Goal: Information Seeking & Learning: Learn about a topic

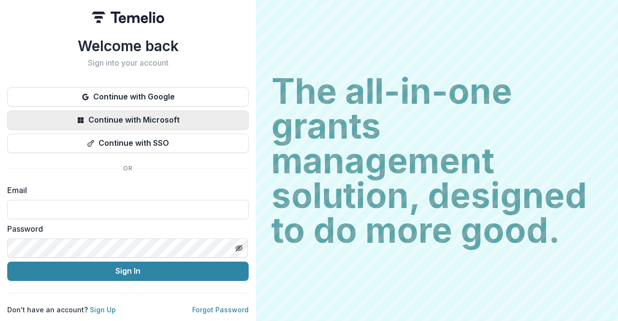
click at [134, 115] on button "Continue with Microsoft" at bounding box center [127, 120] width 241 height 19
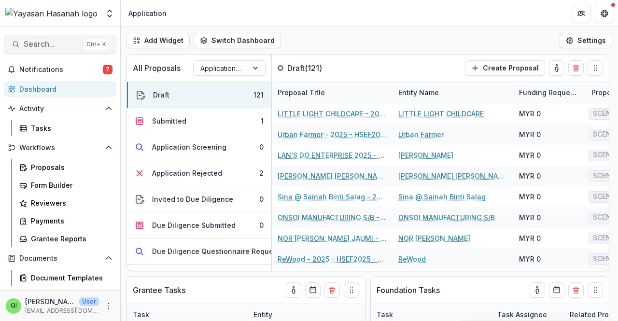
click at [69, 40] on span "Search..." at bounding box center [52, 44] width 57 height 9
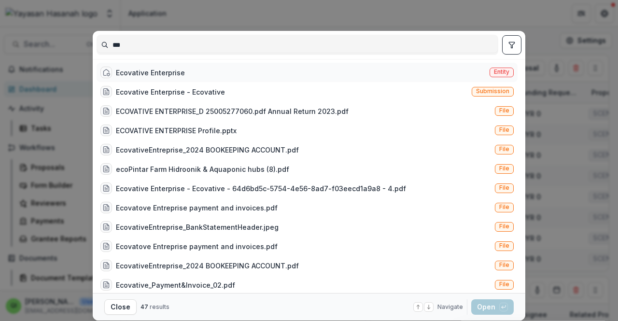
type input "***"
click at [136, 71] on div "Ecovative Enterprise" at bounding box center [150, 73] width 69 height 10
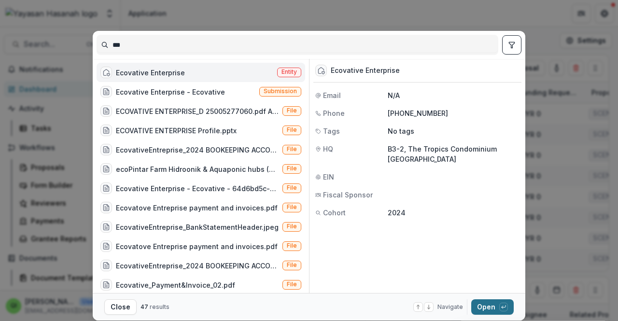
click at [485, 308] on button "Open with enter key" at bounding box center [492, 306] width 42 height 15
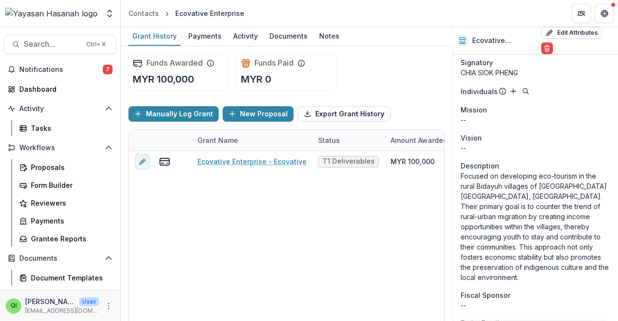
scroll to position [241, 0]
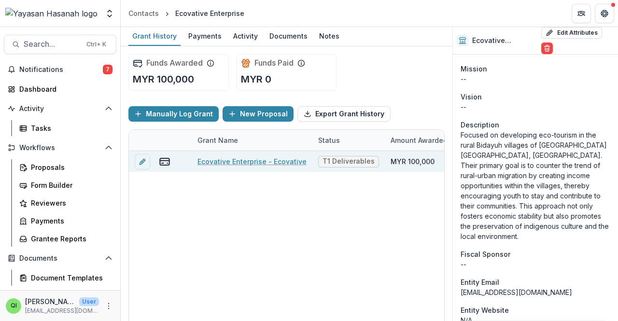
click at [228, 164] on link "Ecovative Enterprise - Ecovative" at bounding box center [252, 161] width 109 height 10
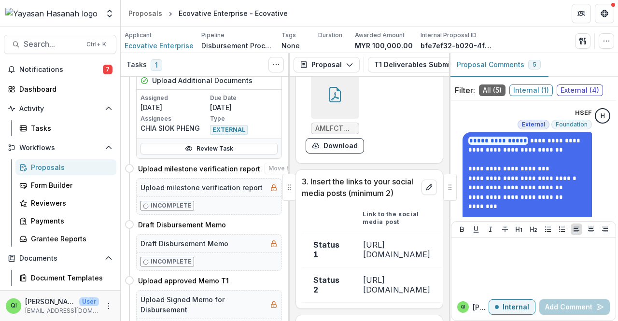
scroll to position [338, 0]
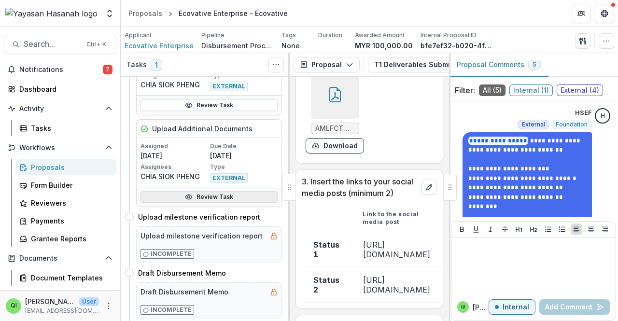
click at [204, 193] on link "Review Task" at bounding box center [209, 197] width 137 height 12
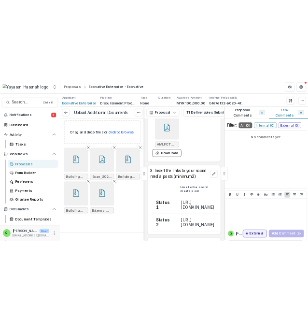
scroll to position [106, 0]
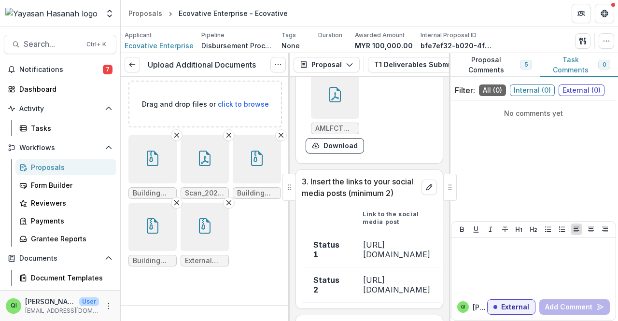
click at [177, 203] on button "button" at bounding box center [152, 227] width 48 height 48
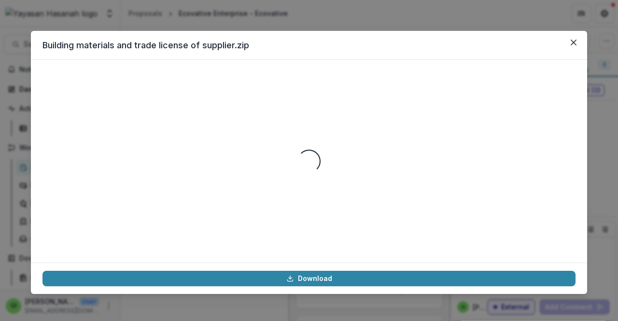
click at [564, 46] on header "Building materials and trade license of supplier.zip" at bounding box center [309, 45] width 556 height 29
click at [571, 40] on icon "Close" at bounding box center [574, 43] width 6 height 6
click at [572, 41] on icon "Close" at bounding box center [574, 43] width 6 height 6
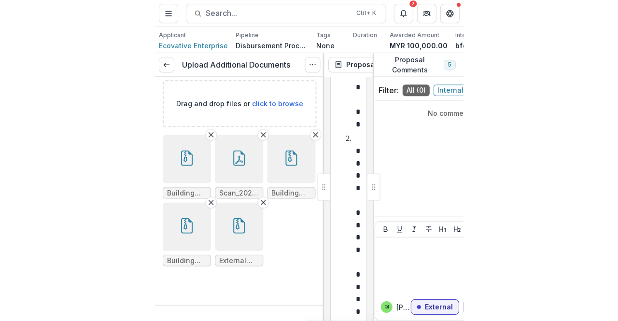
scroll to position [4225, 0]
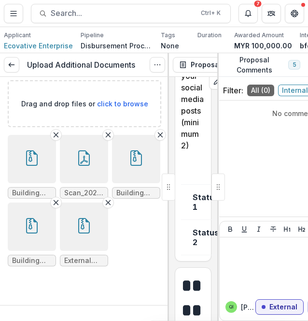
click at [60, 244] on button "button" at bounding box center [84, 226] width 48 height 48
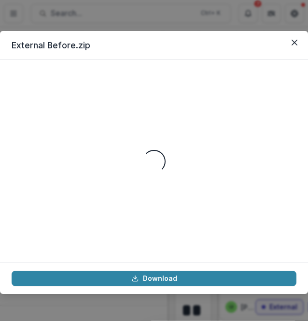
click at [302, 40] on header "External Before.zip" at bounding box center [154, 45] width 308 height 29
click at [292, 41] on icon "Close" at bounding box center [295, 43] width 6 height 6
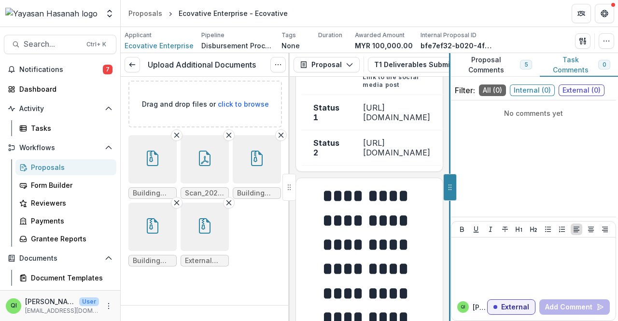
scroll to position [538, 0]
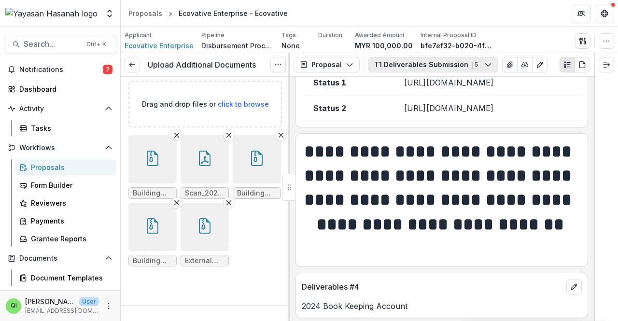
click at [430, 60] on button "T1 Deliverables Submission 5" at bounding box center [433, 64] width 130 height 15
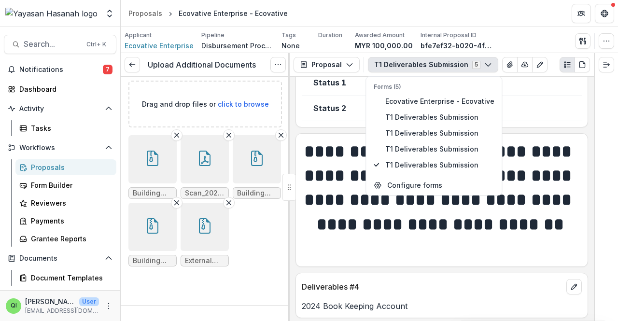
click at [547, 121] on td "[URL][DOMAIN_NAME]" at bounding box center [487, 108] width 190 height 26
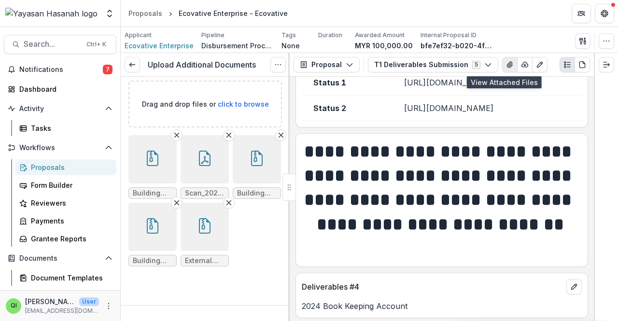
click at [502, 64] on button "View Attached Files" at bounding box center [509, 64] width 15 height 15
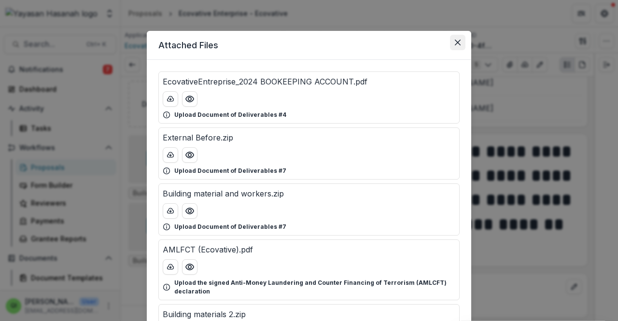
click at [460, 47] on button "Close" at bounding box center [457, 42] width 15 height 15
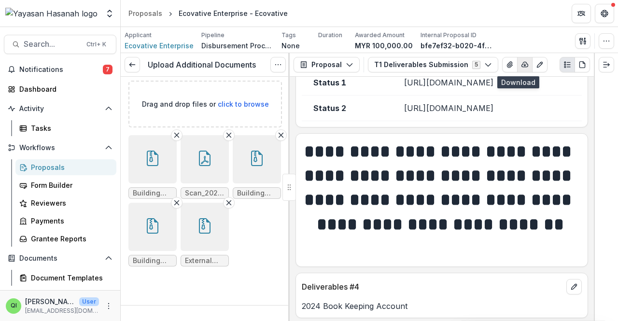
click at [521, 62] on icon "button" at bounding box center [525, 65] width 8 height 8
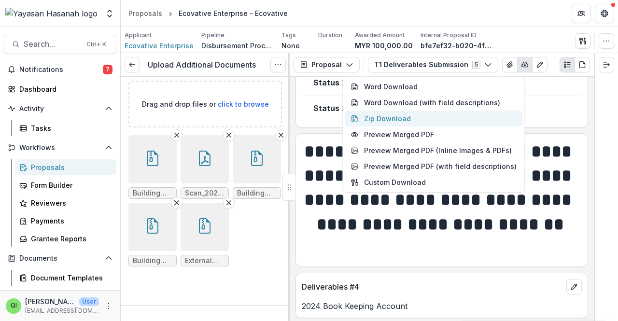
click at [404, 119] on button "Zip Download" at bounding box center [434, 119] width 178 height 16
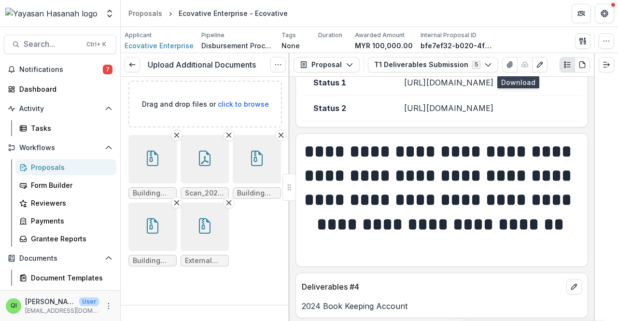
click at [158, 135] on button "button" at bounding box center [152, 159] width 48 height 48
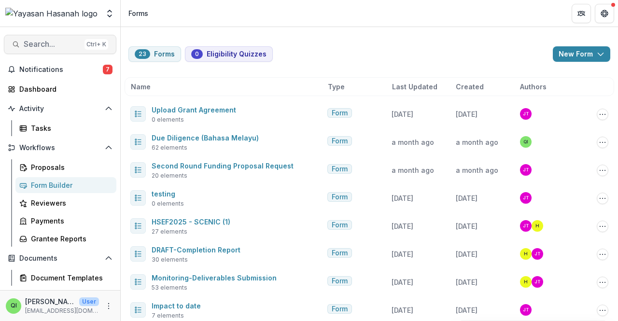
click at [42, 37] on button "Search... Ctrl + K" at bounding box center [60, 44] width 113 height 19
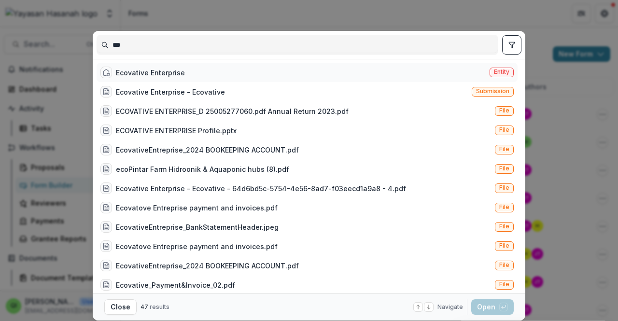
type input "***"
click at [154, 77] on div "Ecovative Enterprise" at bounding box center [142, 73] width 85 height 12
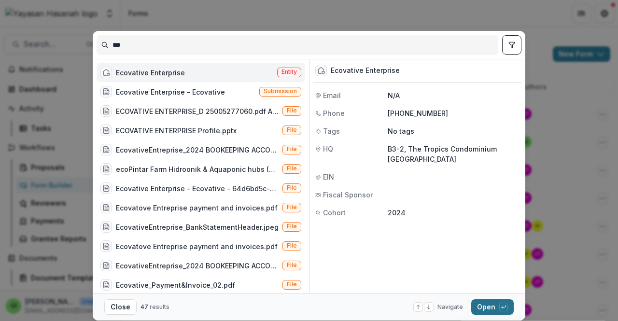
click at [493, 304] on button "Open with enter key" at bounding box center [492, 306] width 42 height 15
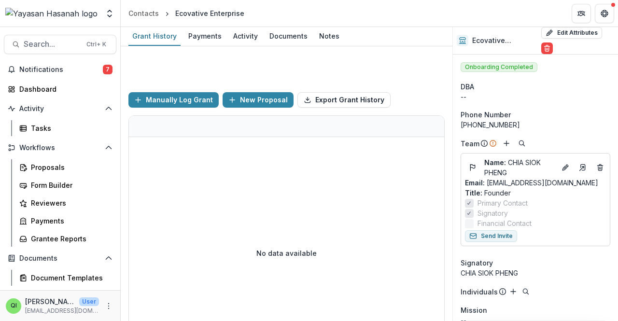
scroll to position [22, 0]
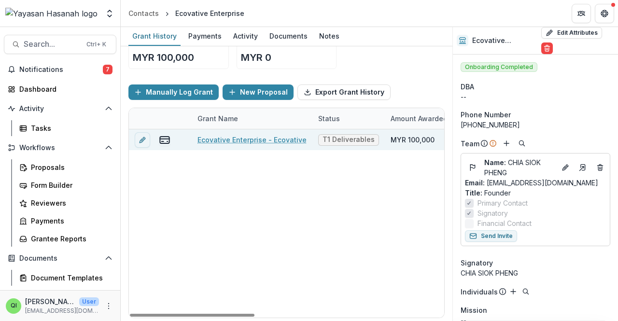
click at [254, 141] on link "Ecovative Enterprise - Ecovative" at bounding box center [252, 140] width 109 height 10
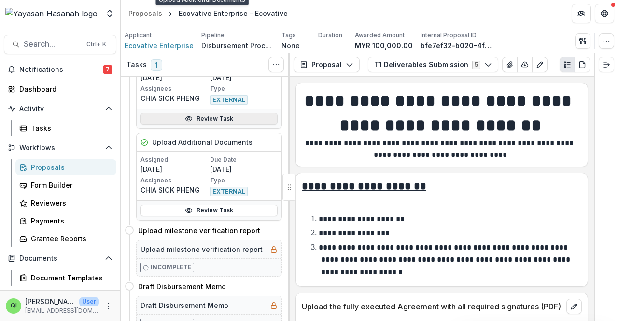
scroll to position [388, 0]
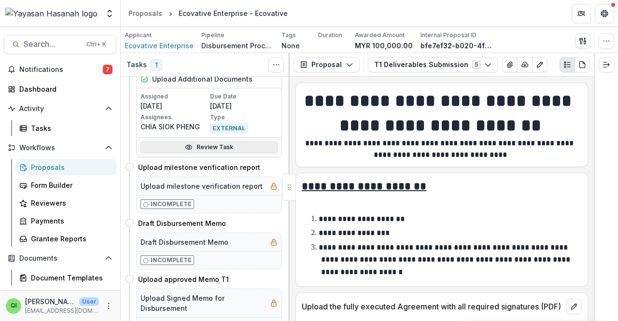
click at [221, 149] on link "Review Task" at bounding box center [209, 147] width 137 height 12
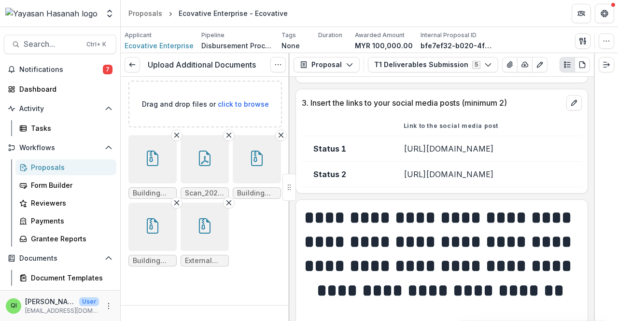
scroll to position [531, 0]
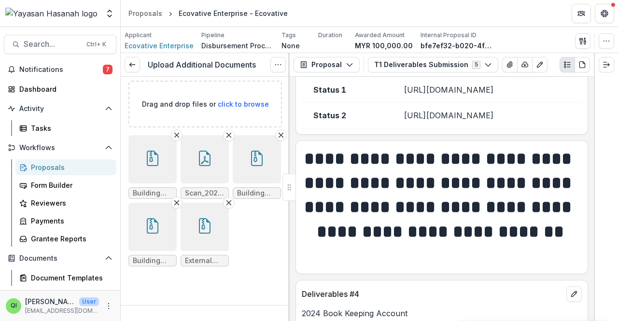
drag, startPoint x: 431, startPoint y: 108, endPoint x: 362, endPoint y: 98, distance: 69.8
click at [392, 98] on td "[URL][DOMAIN_NAME]" at bounding box center [487, 90] width 190 height 26
copy td "[URL][DOMAIN_NAME]"
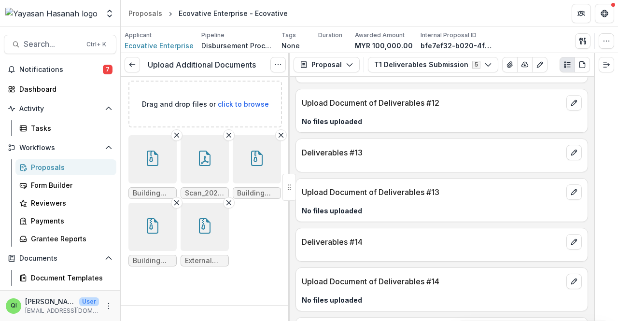
scroll to position [1686, 0]
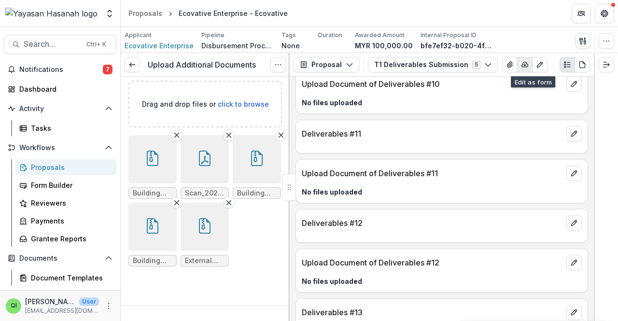
click at [522, 66] on button "button" at bounding box center [524, 64] width 15 height 15
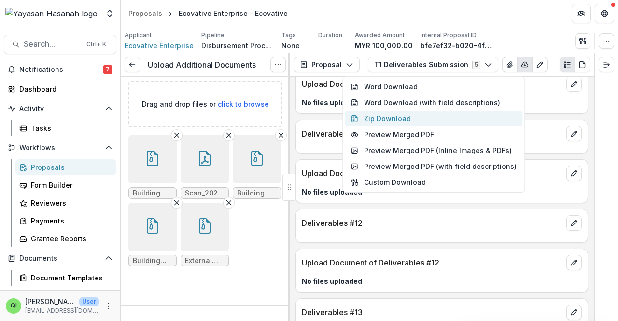
click at [437, 124] on button "Zip Download" at bounding box center [434, 119] width 178 height 16
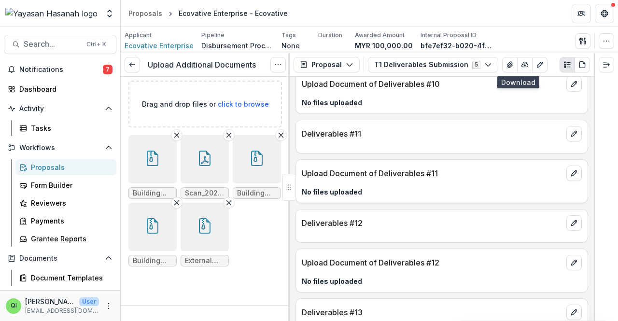
click at [231, 232] on ul "Building materials 2.zip Scan_20250725.pdf Building material and workers.zip Bu…" at bounding box center [205, 200] width 154 height 131
click at [147, 151] on icon "button" at bounding box center [153, 158] width 12 height 15
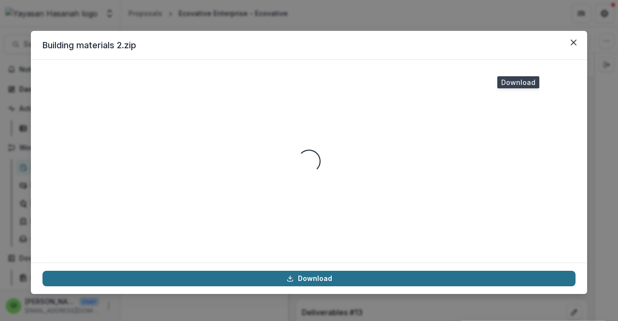
click at [292, 281] on icon at bounding box center [290, 279] width 8 height 8
click at [570, 43] on button "Close" at bounding box center [573, 42] width 15 height 15
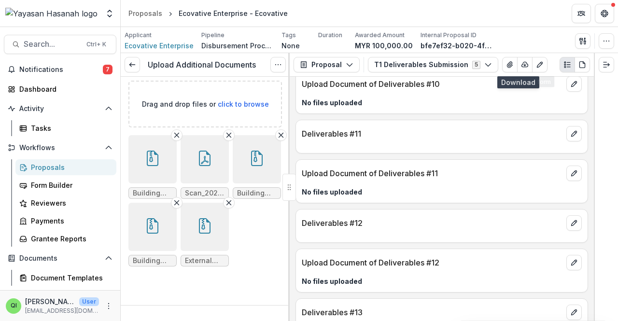
scroll to position [98, 0]
click at [210, 135] on button "button" at bounding box center [205, 159] width 48 height 48
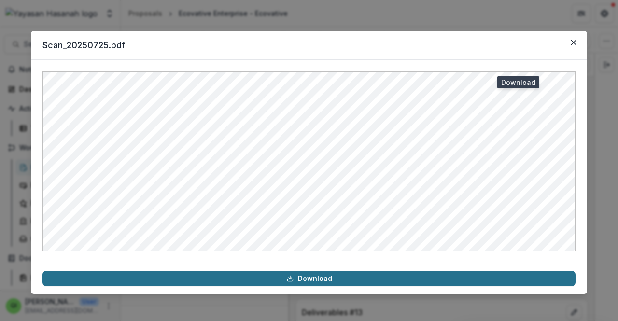
click at [260, 277] on link "Download" at bounding box center [308, 278] width 533 height 15
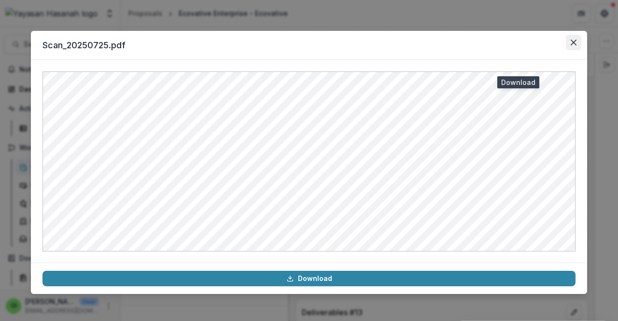
click at [569, 45] on button "Close" at bounding box center [573, 42] width 15 height 15
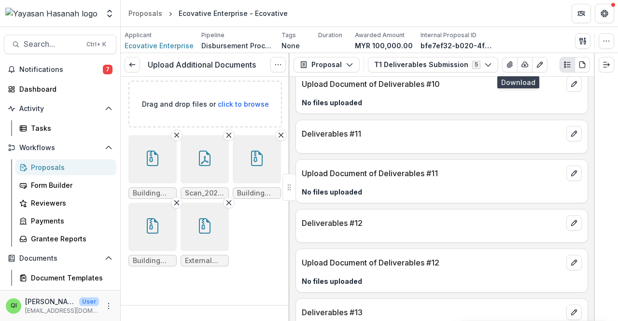
click at [285, 177] on div at bounding box center [289, 187] width 14 height 27
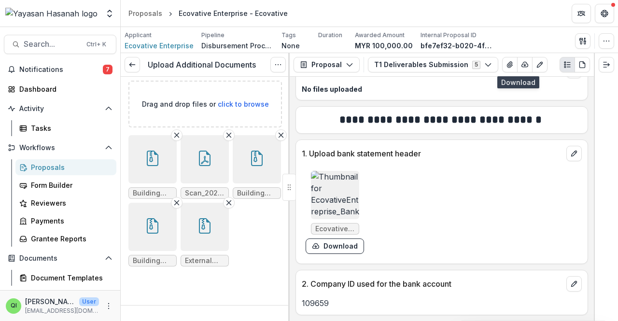
scroll to position [2169, 0]
click at [137, 65] on link at bounding box center [132, 64] width 15 height 15
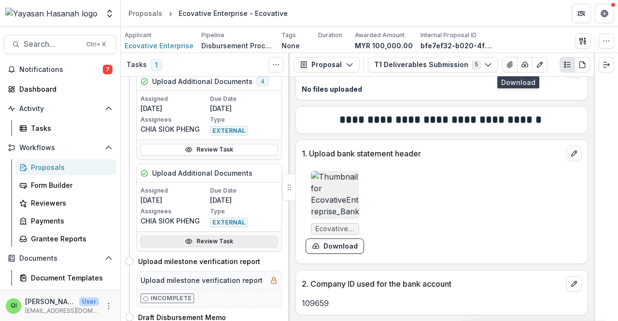
scroll to position [290, 0]
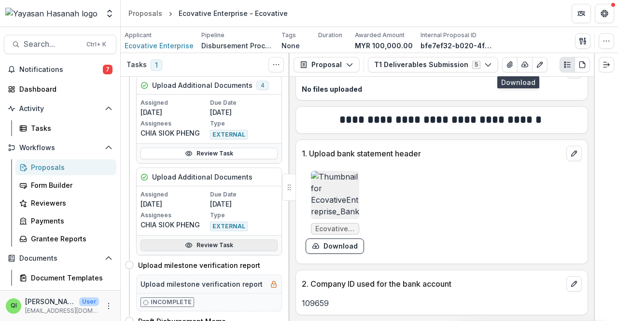
click at [214, 240] on link "Review Task" at bounding box center [209, 246] width 137 height 12
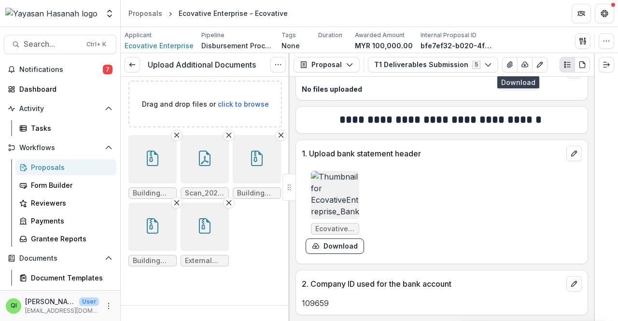
scroll to position [48, 0]
click at [136, 68] on link at bounding box center [132, 64] width 15 height 15
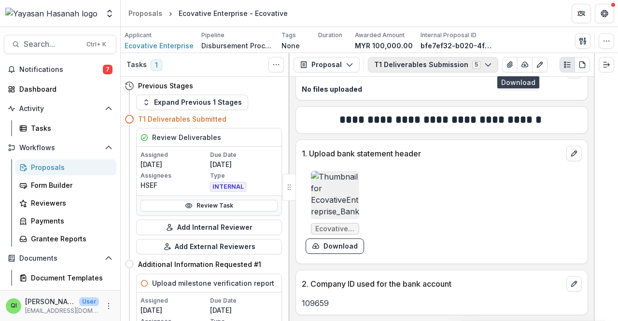
click at [425, 66] on button "T1 Deliverables Submission 5" at bounding box center [433, 64] width 130 height 15
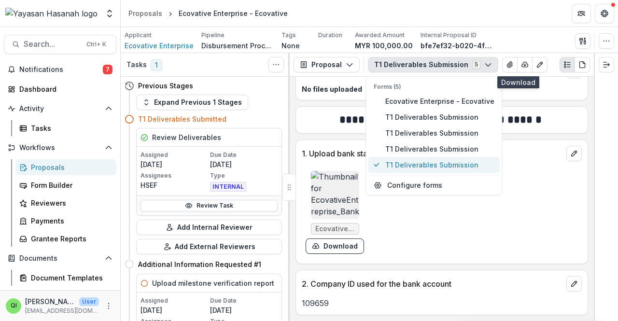
click at [420, 168] on span "T1 Deliverables Submission" at bounding box center [439, 165] width 109 height 10
click at [499, 161] on div "1. Upload bank statement header" at bounding box center [442, 150] width 292 height 21
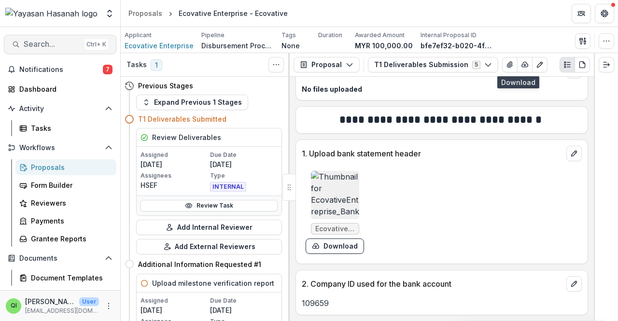
click at [60, 35] on button "Search... Ctrl + K" at bounding box center [60, 44] width 113 height 19
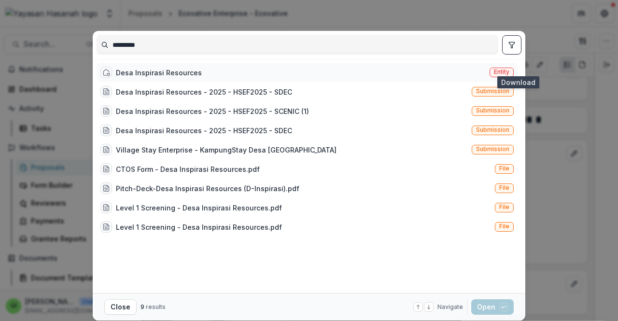
type input "*********"
click at [184, 68] on div "Desa Inspirasi Resources" at bounding box center [159, 73] width 86 height 10
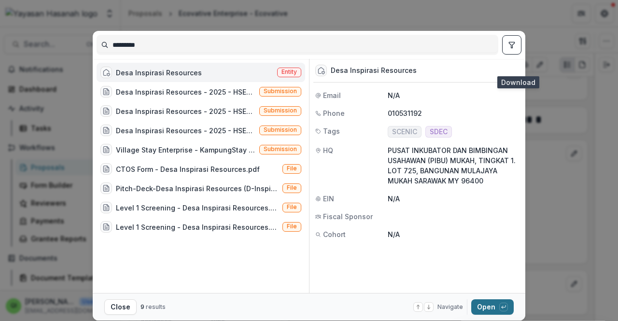
click at [492, 304] on button "Open with enter key" at bounding box center [492, 306] width 42 height 15
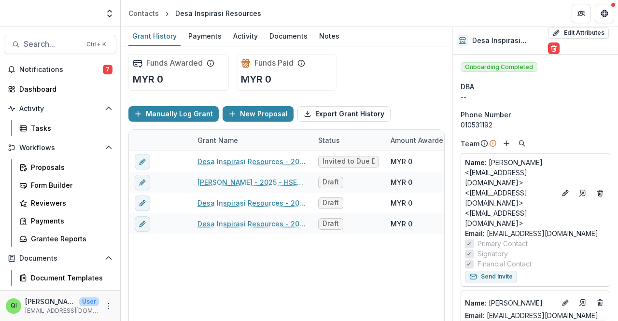
scroll to position [22, 0]
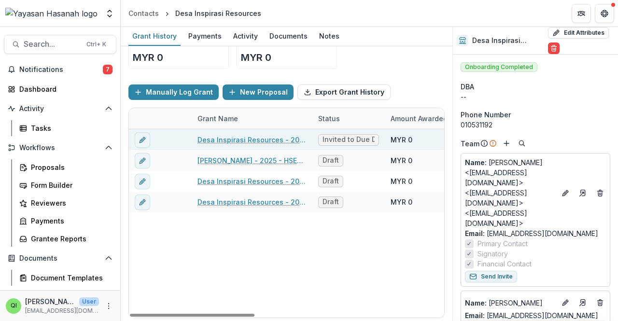
click at [276, 140] on link "Desa Inspirasi Resources - 2025 - HSEF2025 - SDEC" at bounding box center [252, 140] width 109 height 10
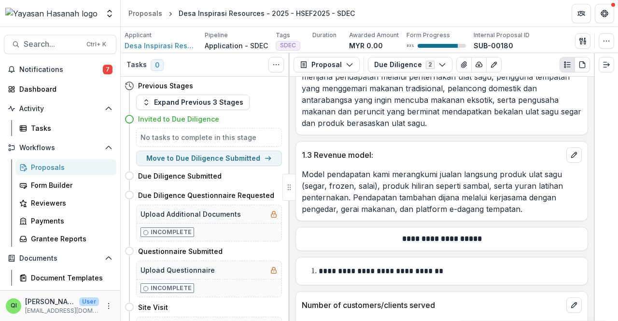
scroll to position [2333, 0]
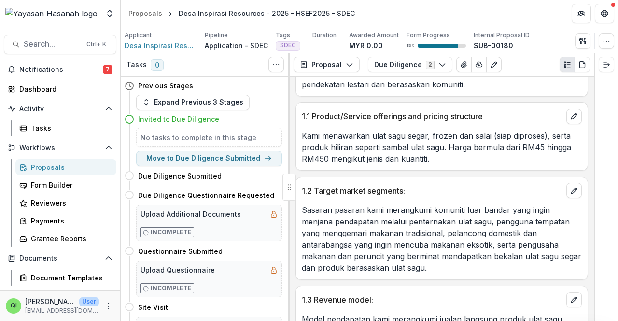
click at [442, 204] on p "Sasaran pasaran kami merangkumi komuniti luar bandar yang ingin menjana pendapa…" at bounding box center [442, 239] width 280 height 70
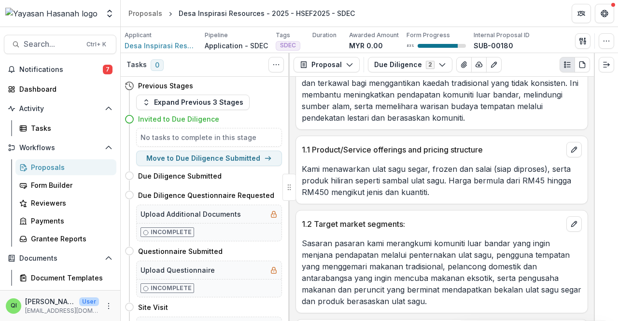
scroll to position [2285, 0]
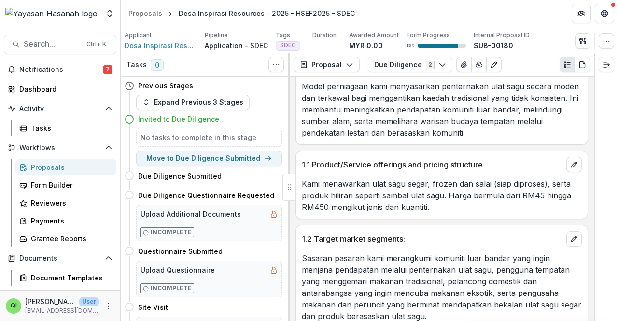
click at [442, 191] on div "**********" at bounding box center [442, 199] width 304 height 244
click at [438, 178] on p "Kami menawarkan ulat sagu segar, frozen dan salai (siap diproses), serta produk…" at bounding box center [442, 195] width 280 height 35
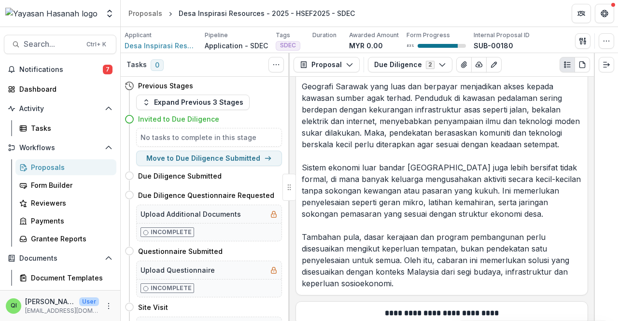
scroll to position [1947, 0]
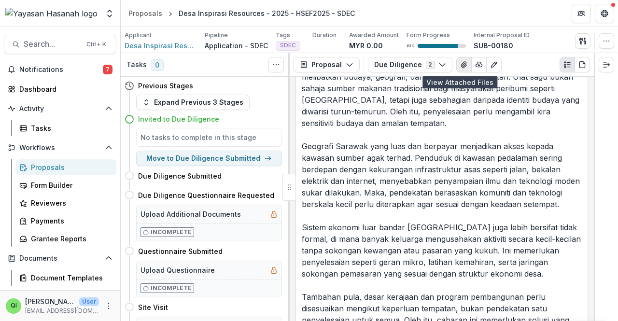
click at [463, 71] on button "View Attached Files" at bounding box center [463, 64] width 15 height 15
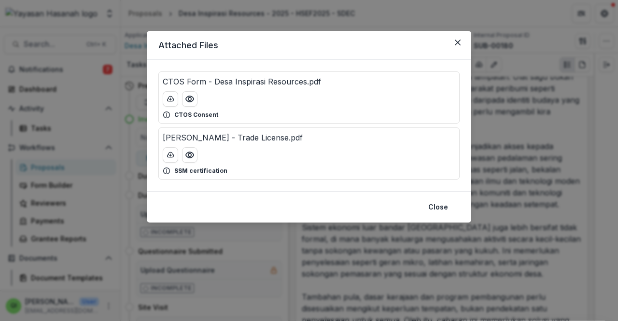
click at [368, 174] on div "SSM certification" at bounding box center [309, 171] width 293 height 9
click at [349, 153] on div at bounding box center [309, 154] width 293 height 15
click at [266, 144] on div "Januarius Tomek - Trade License.pdf SSM certification" at bounding box center [308, 153] width 301 height 52
click at [183, 158] on button "Preview Januarius Tomek - Trade License.pdf" at bounding box center [189, 154] width 15 height 15
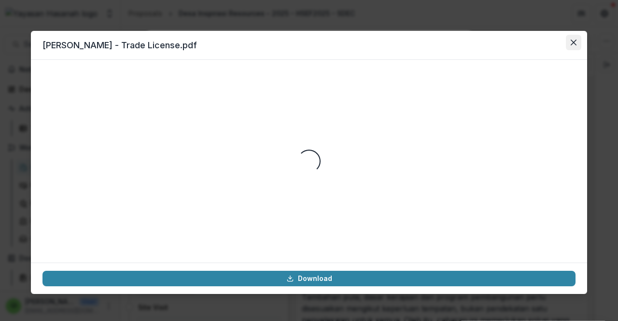
click at [568, 41] on button "Close" at bounding box center [573, 42] width 15 height 15
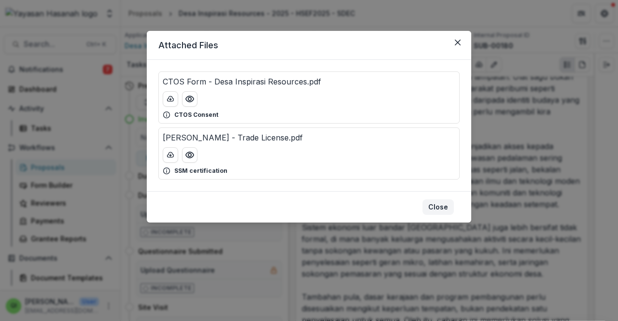
click at [448, 207] on button "Close" at bounding box center [438, 206] width 31 height 15
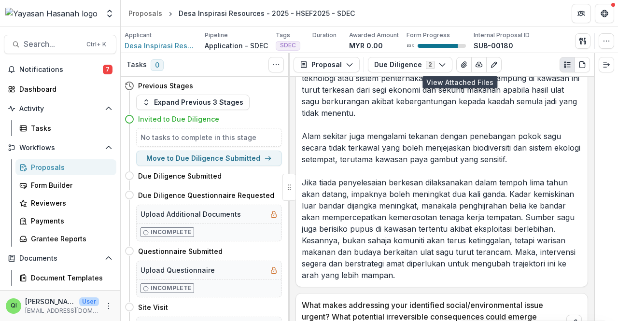
scroll to position [1367, 0]
